Goal: Transaction & Acquisition: Purchase product/service

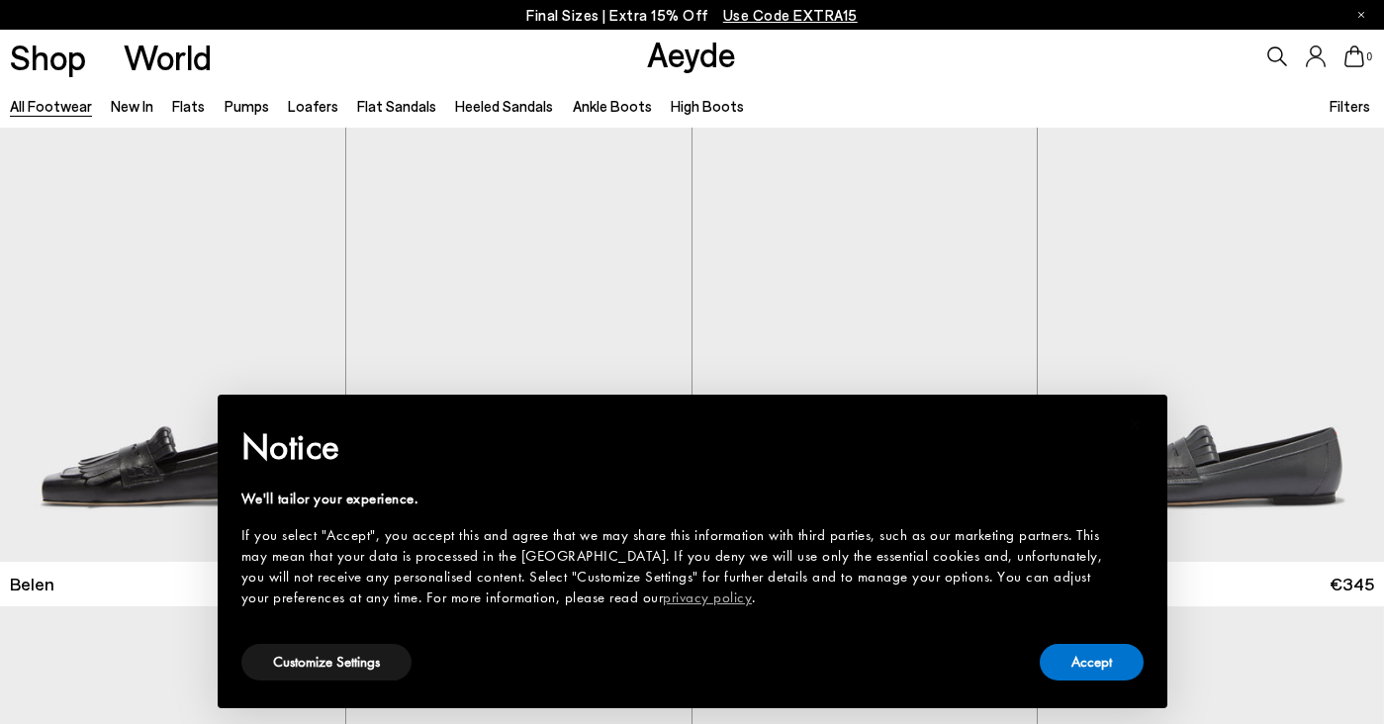
click at [1111, 640] on div "Accept" at bounding box center [1092, 662] width 104 height 45
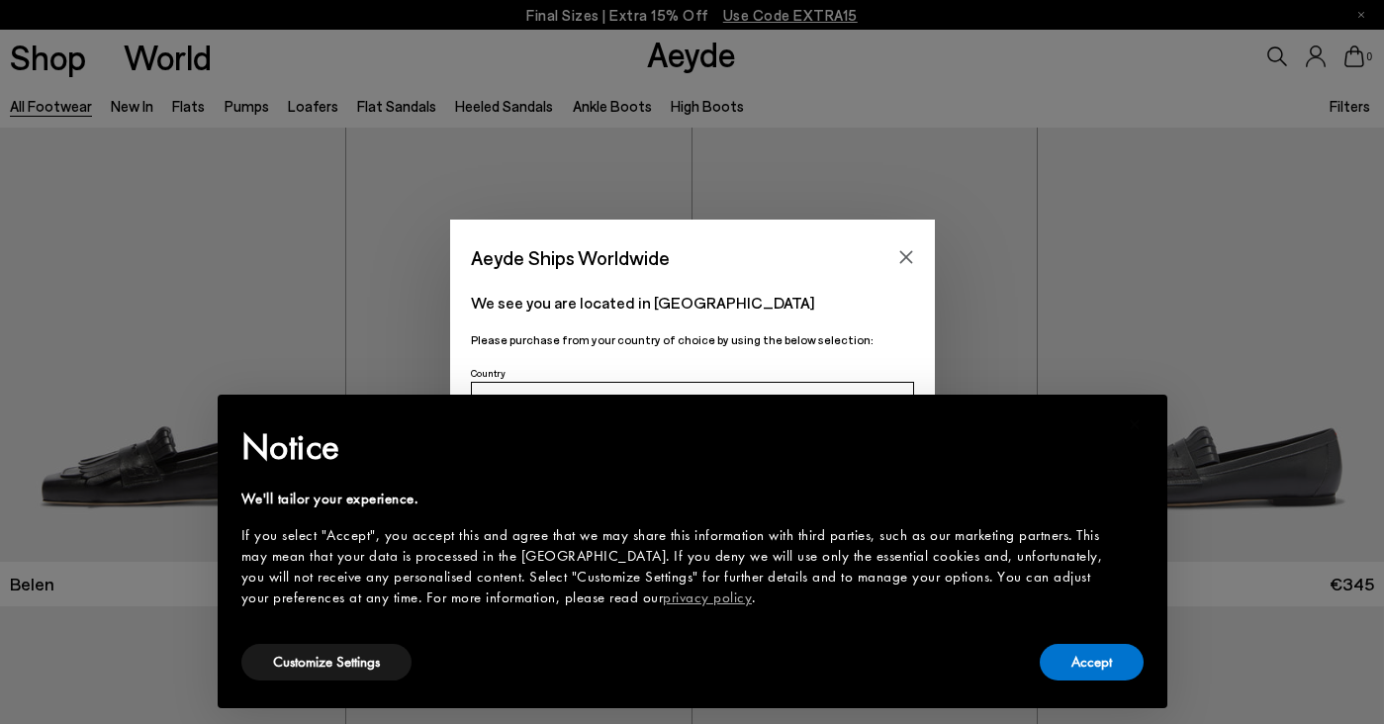
click at [781, 304] on p "We see you are located in [GEOGRAPHIC_DATA]" at bounding box center [692, 303] width 443 height 24
click at [1066, 645] on button "Accept" at bounding box center [1092, 662] width 104 height 37
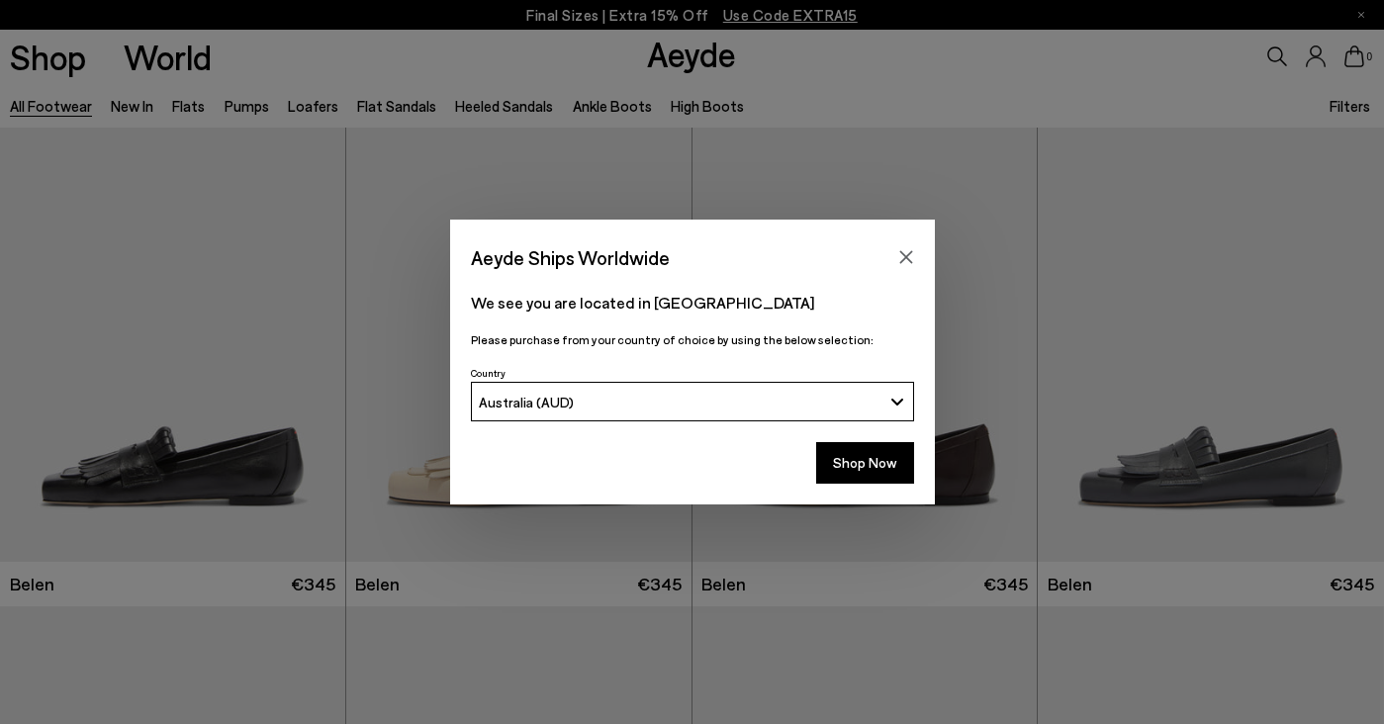
click at [1066, 668] on div "Aeyde Ships Worldwide We see you are located in Australia Please purchase from …" at bounding box center [692, 362] width 1384 height 724
click at [838, 485] on div "Shop Now" at bounding box center [692, 468] width 485 height 73
click at [850, 471] on button "Shop Now" at bounding box center [865, 463] width 98 height 42
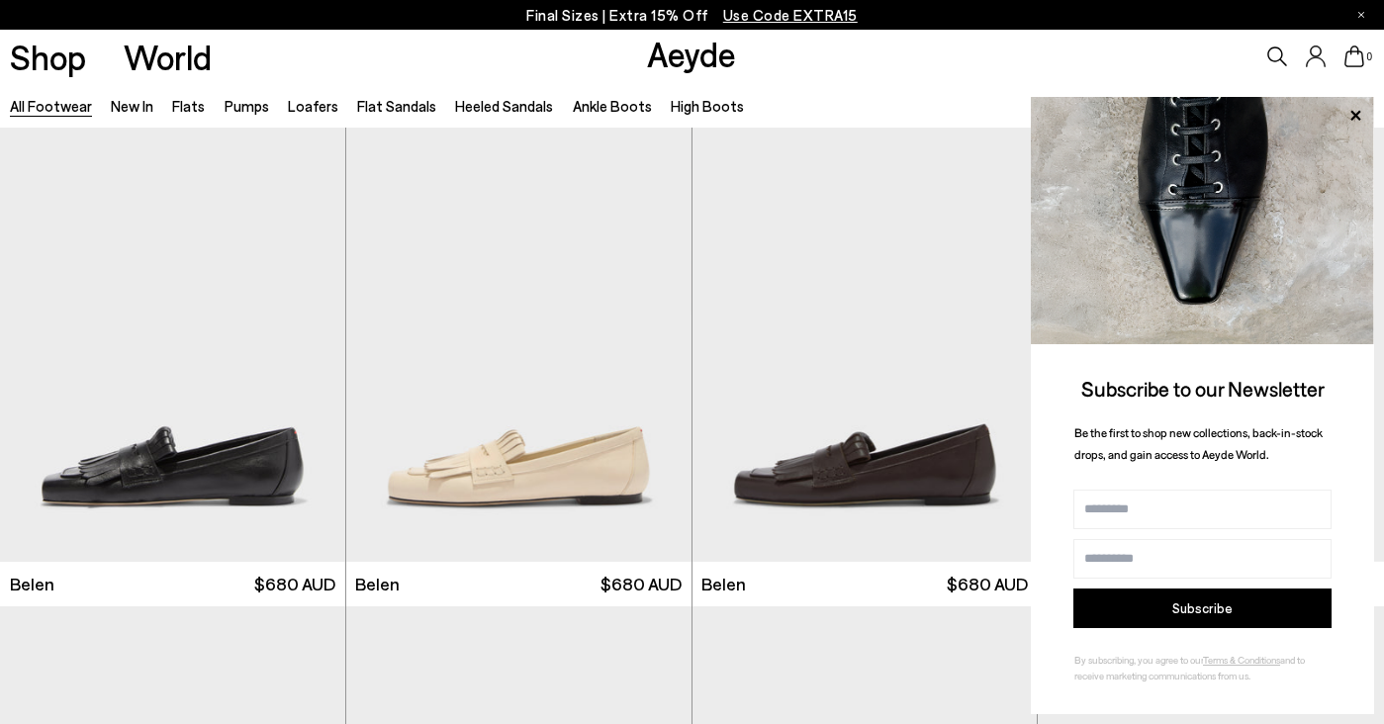
click at [1272, 48] on icon at bounding box center [1278, 57] width 20 height 20
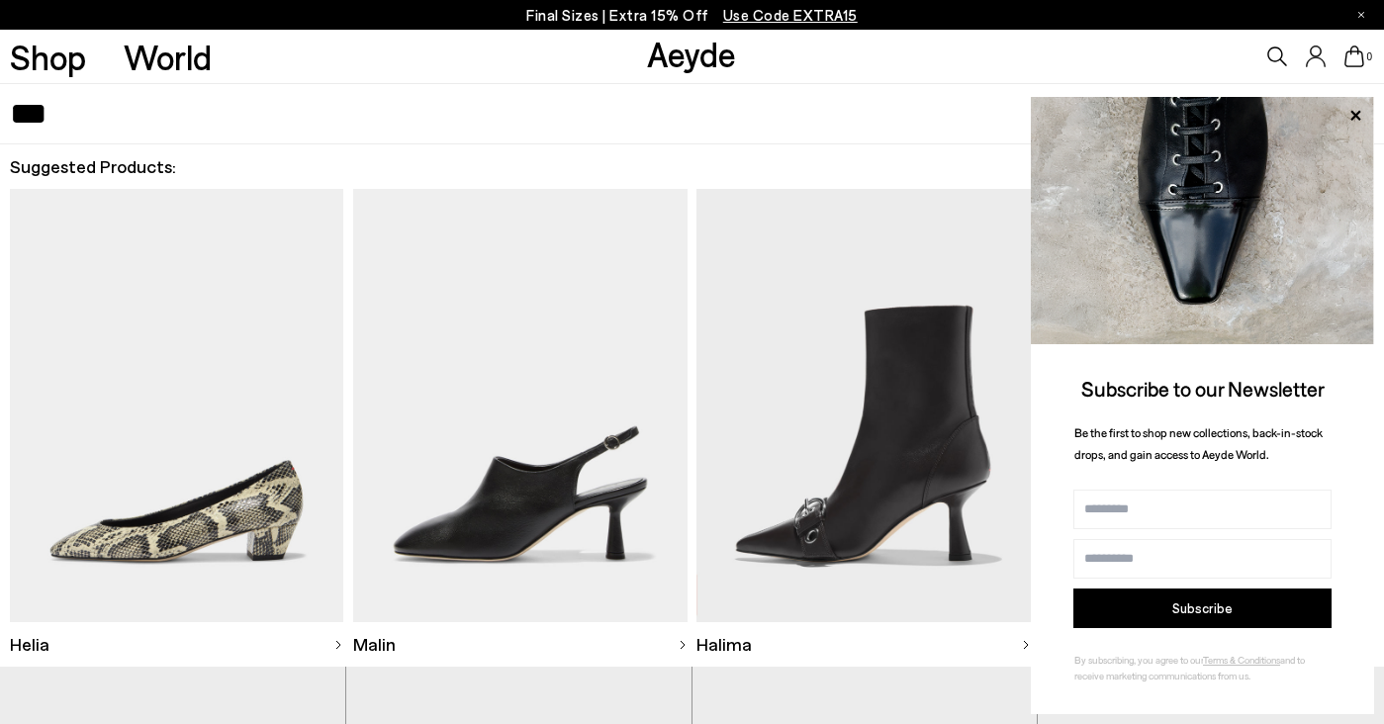
type input "***"
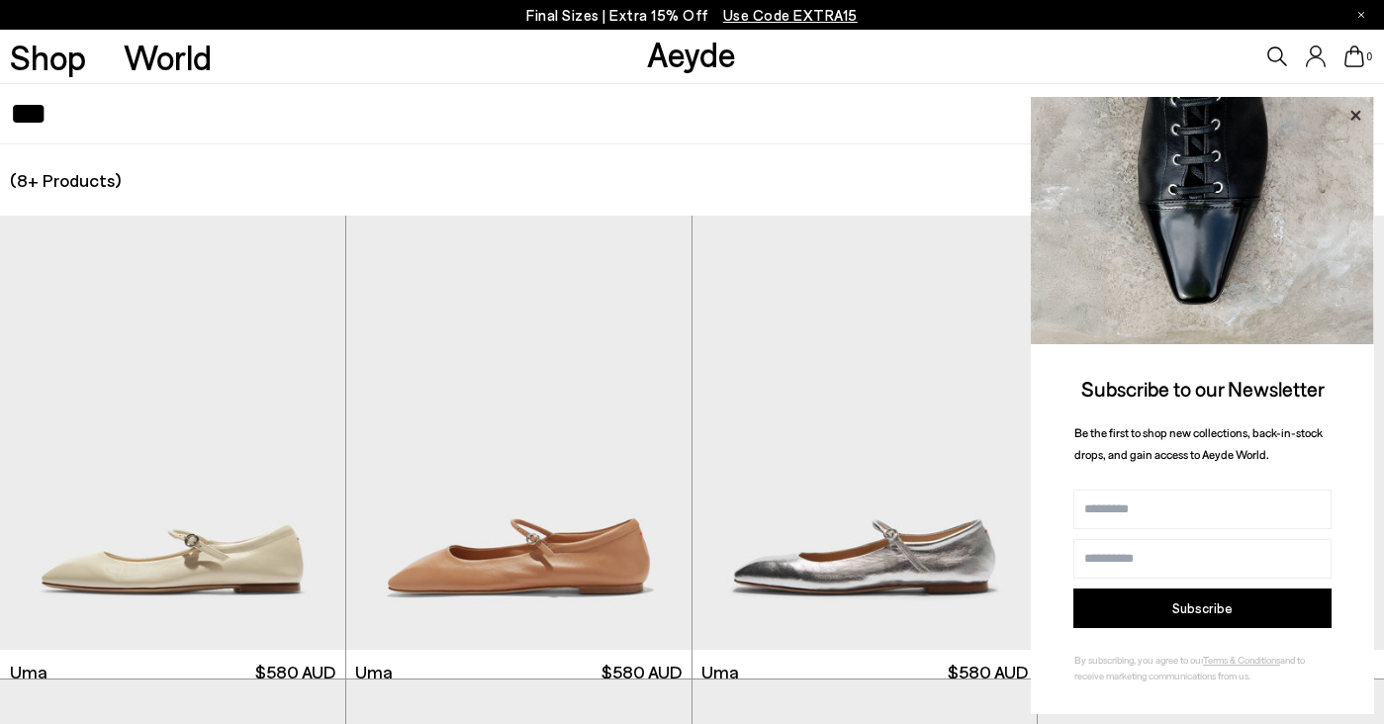
click at [1352, 116] on icon at bounding box center [1356, 116] width 26 height 26
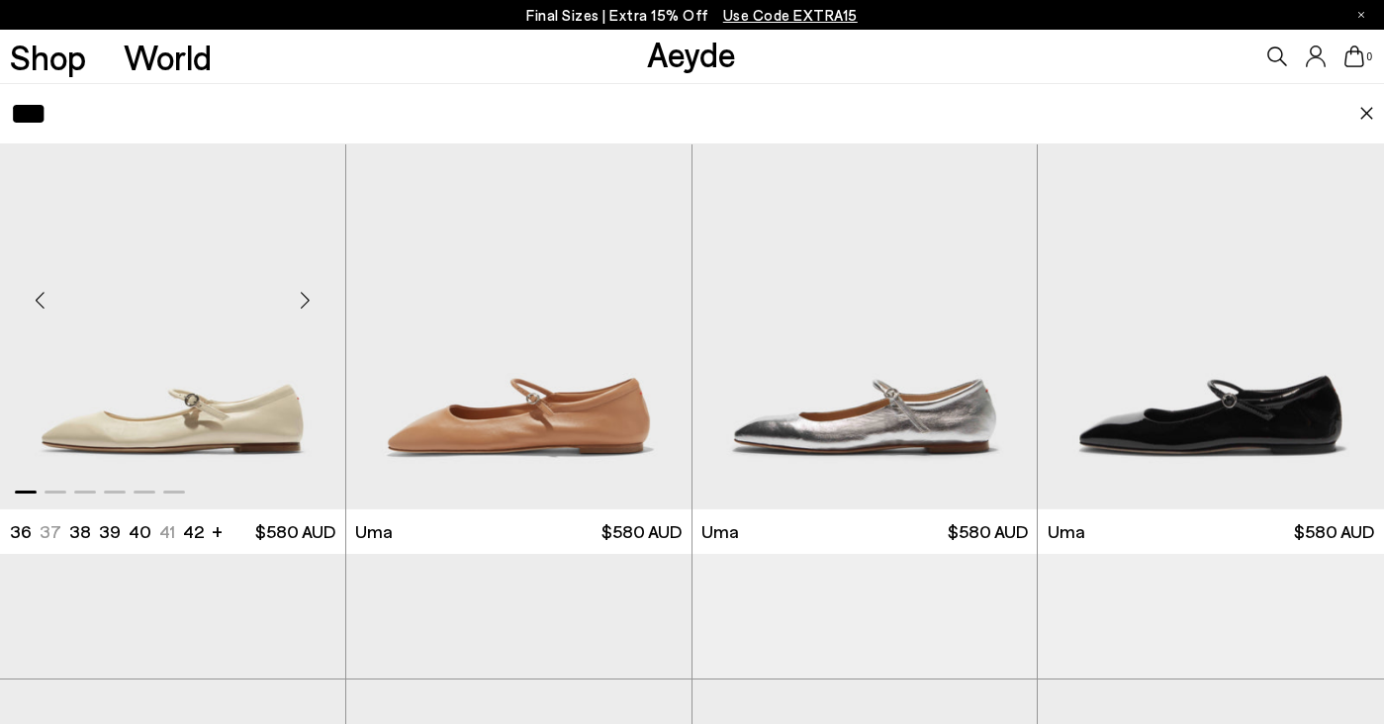
scroll to position [162, 0]
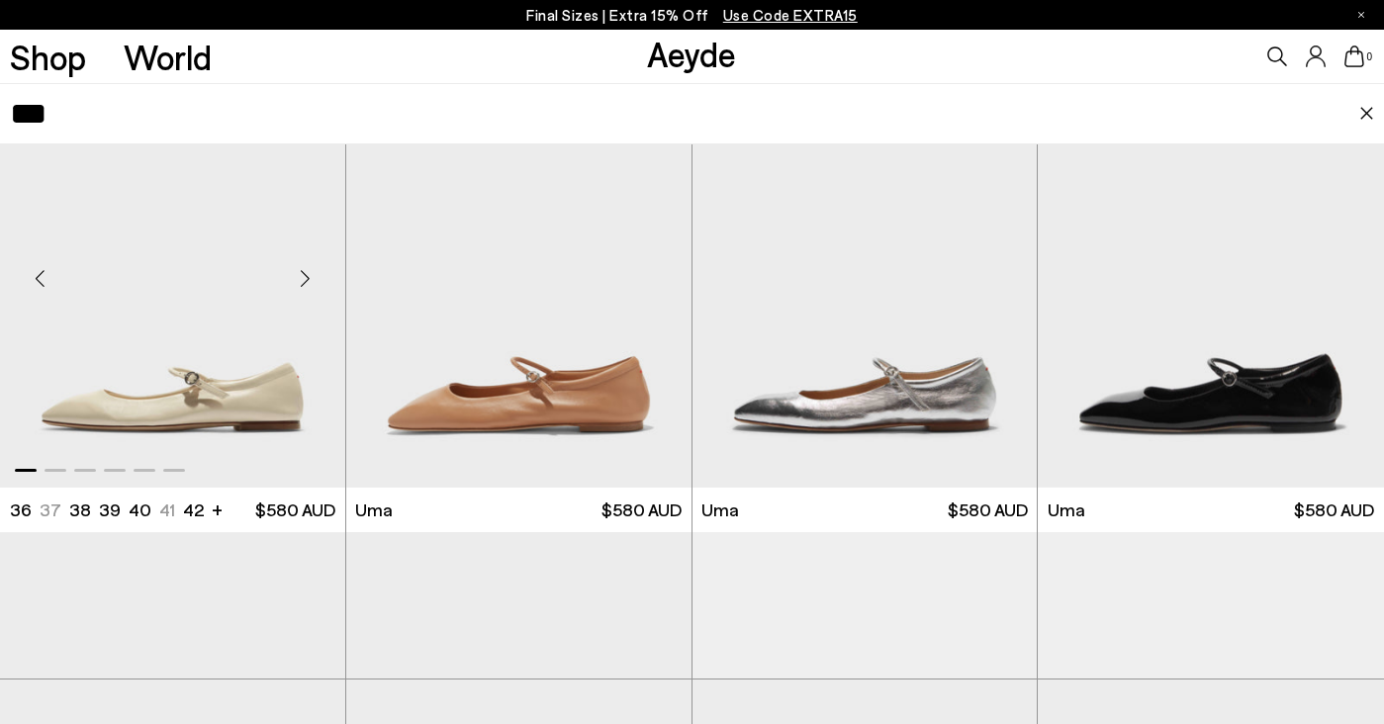
click at [258, 432] on img "1 / 6" at bounding box center [172, 270] width 345 height 434
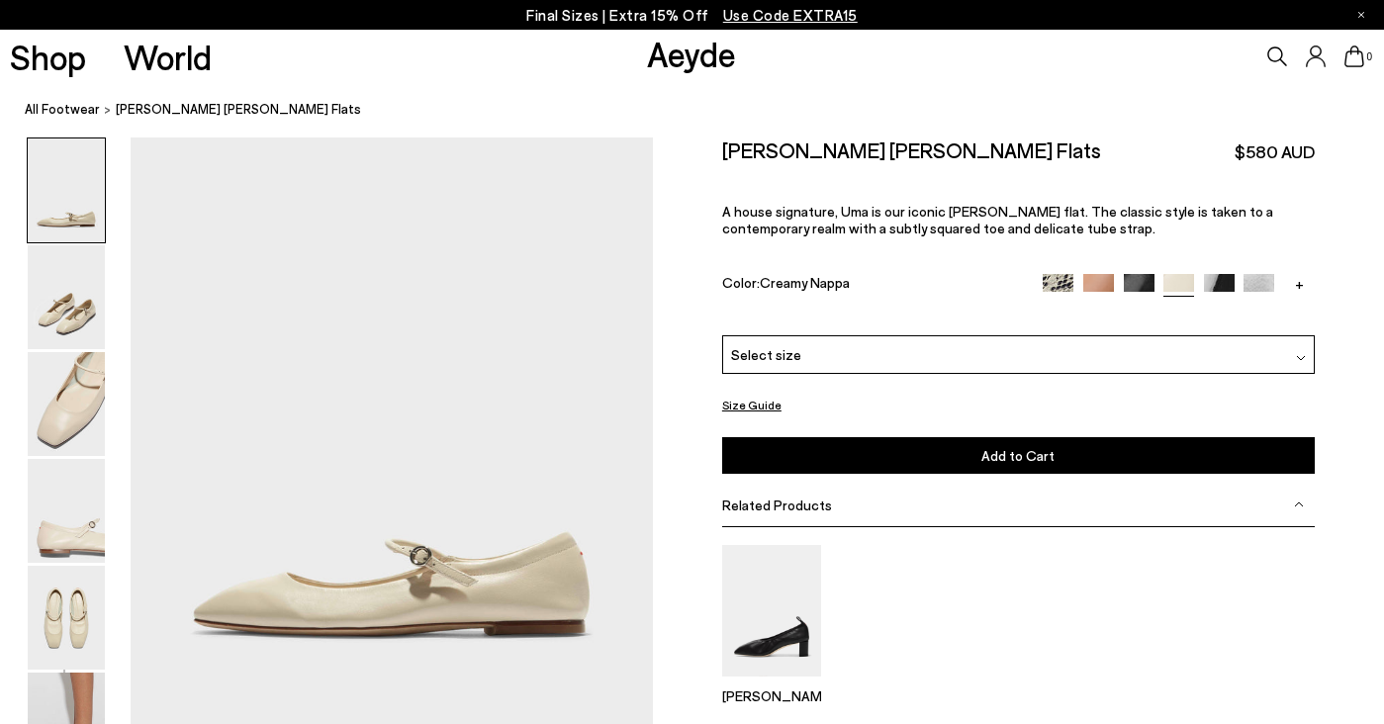
click at [740, 393] on button "Size Guide" at bounding box center [751, 405] width 59 height 25
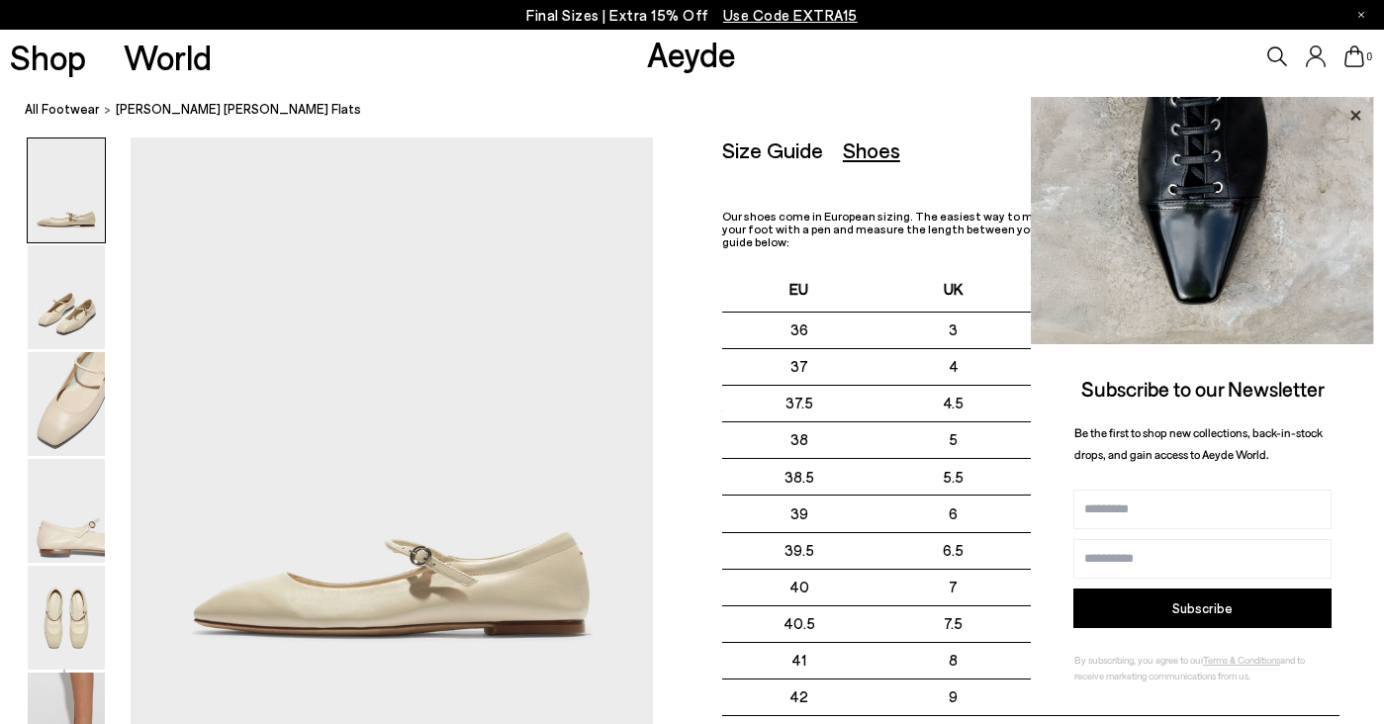
click at [1350, 117] on icon at bounding box center [1356, 116] width 26 height 26
